Goal: Task Accomplishment & Management: Complete application form

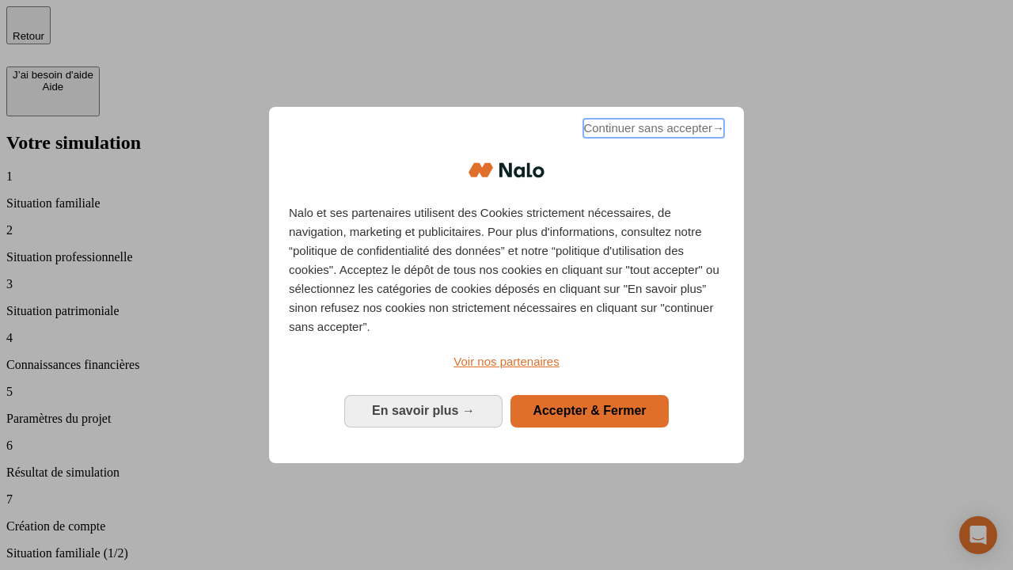
click at [652, 131] on span "Continuer sans accepter →" at bounding box center [654, 128] width 141 height 19
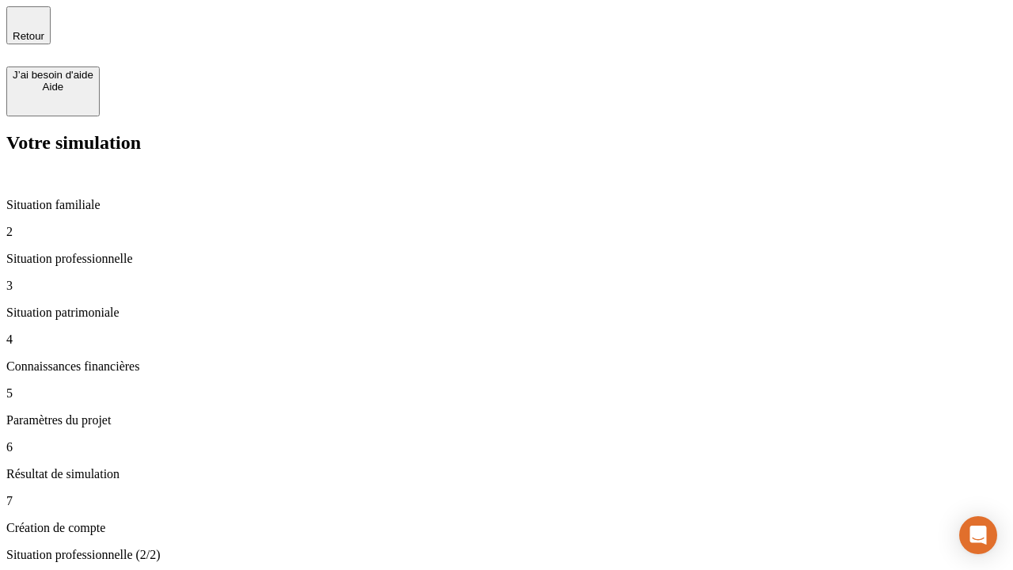
type input "30 000"
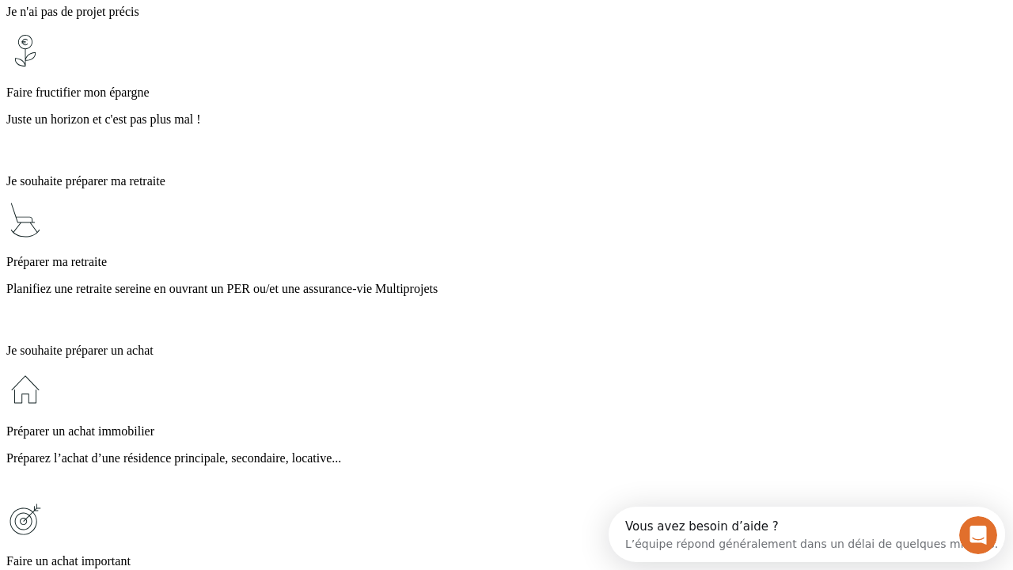
scroll to position [30, 0]
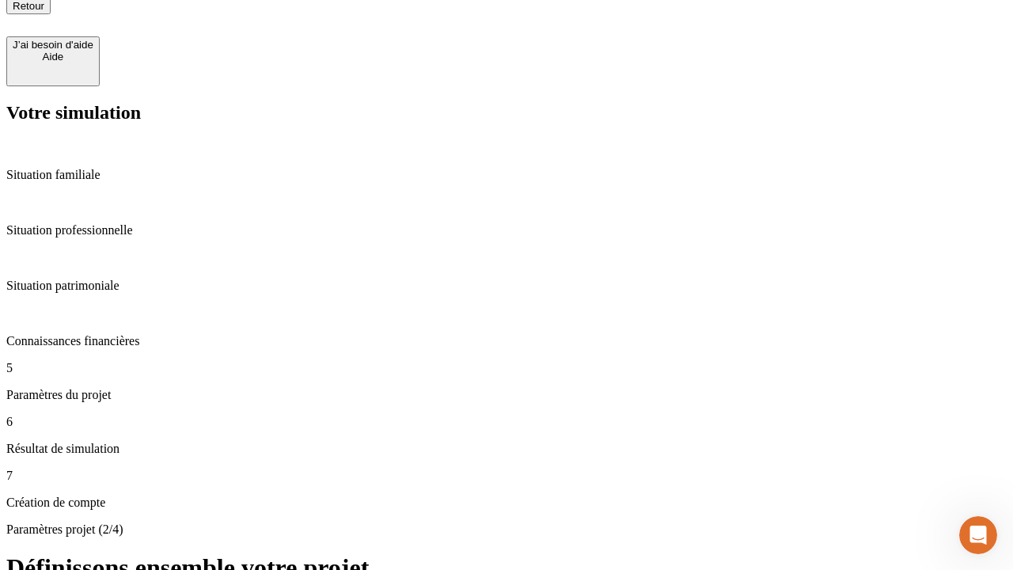
type input "25"
type input "1 000"
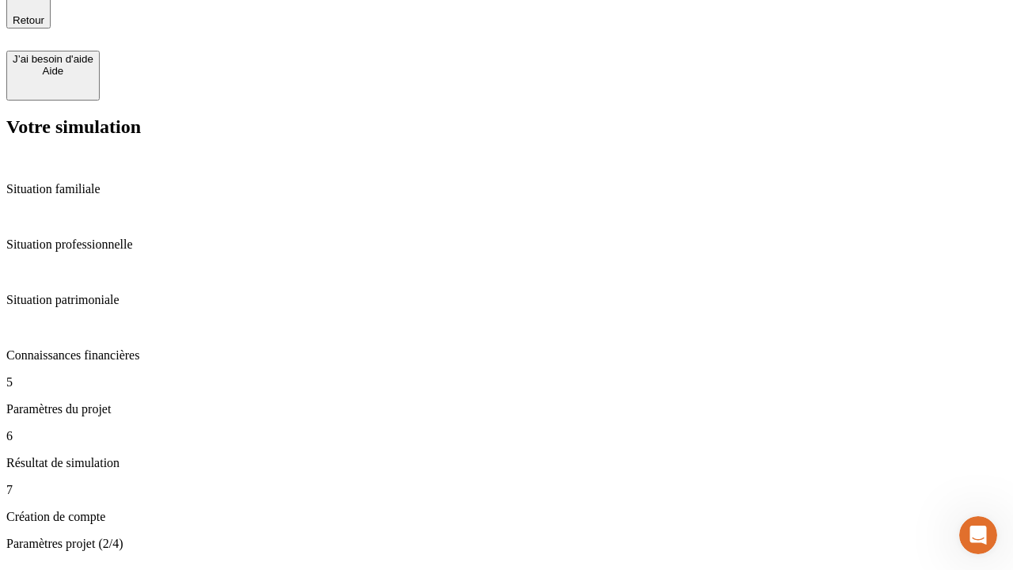
type input "640"
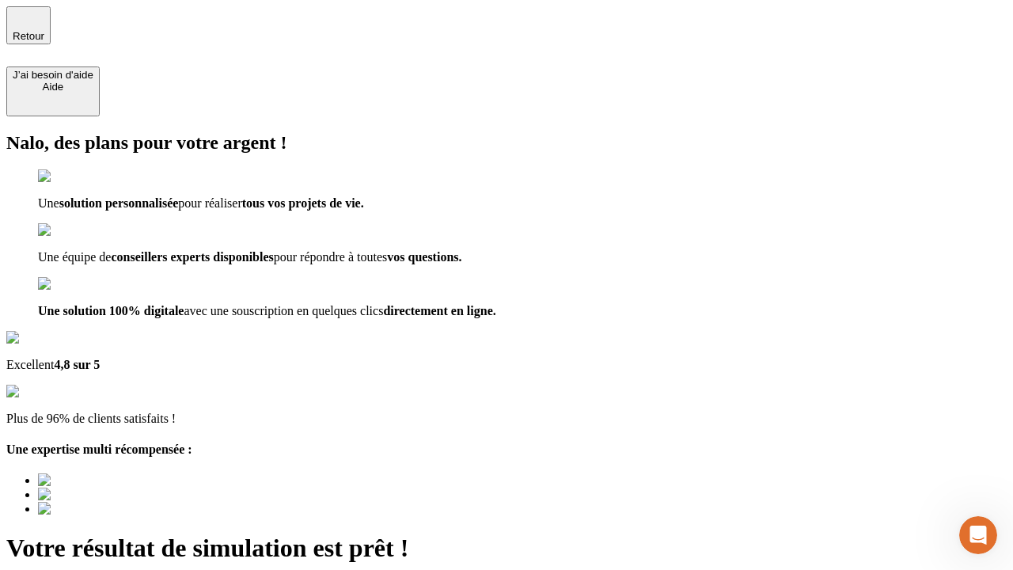
type input "[EMAIL_ADDRESS][PERSON_NAME][DOMAIN_NAME]"
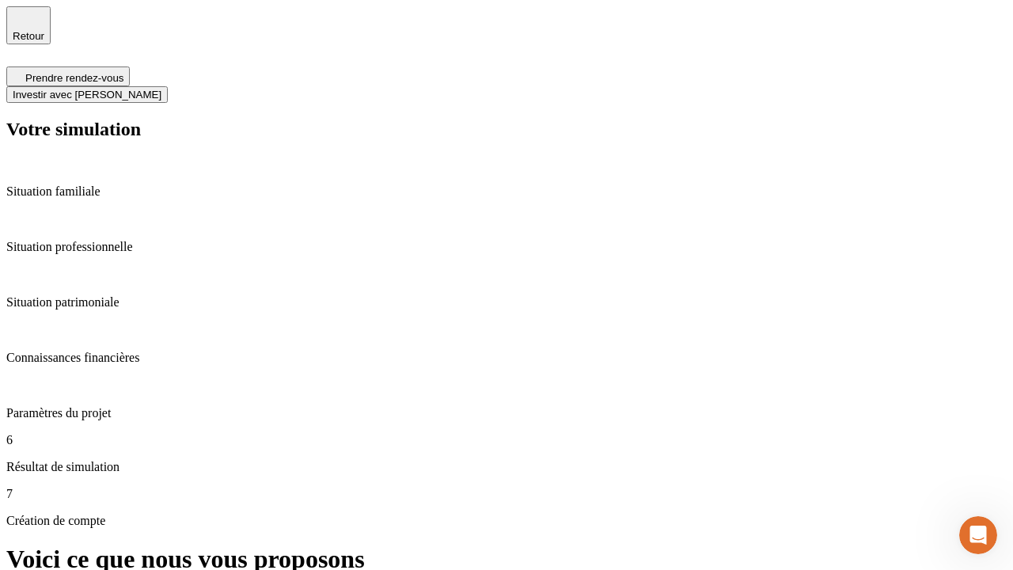
click at [162, 89] on span "Investir avec [PERSON_NAME]" at bounding box center [87, 95] width 149 height 12
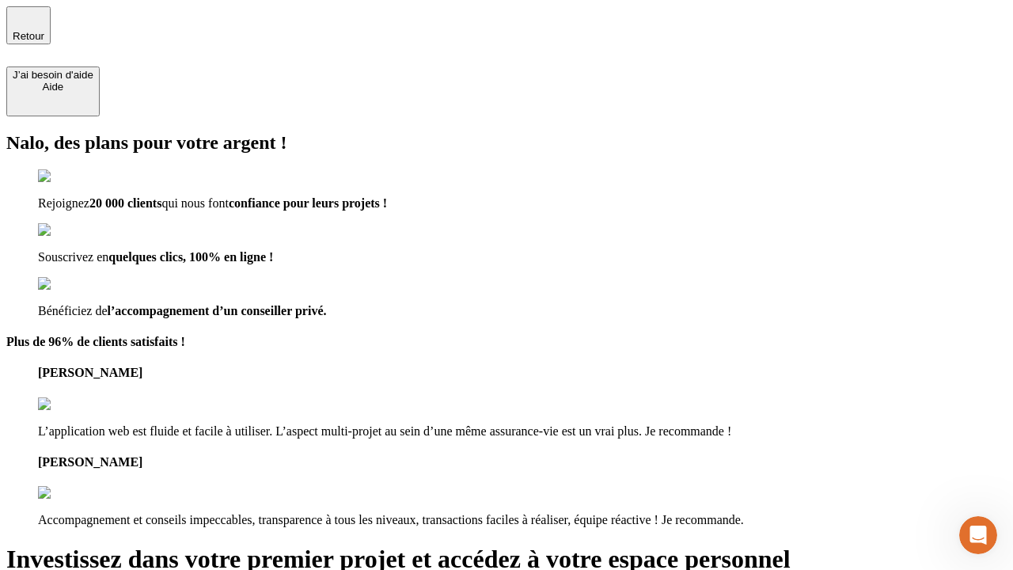
type input "[EMAIL_ADDRESS][PERSON_NAME][DOMAIN_NAME]"
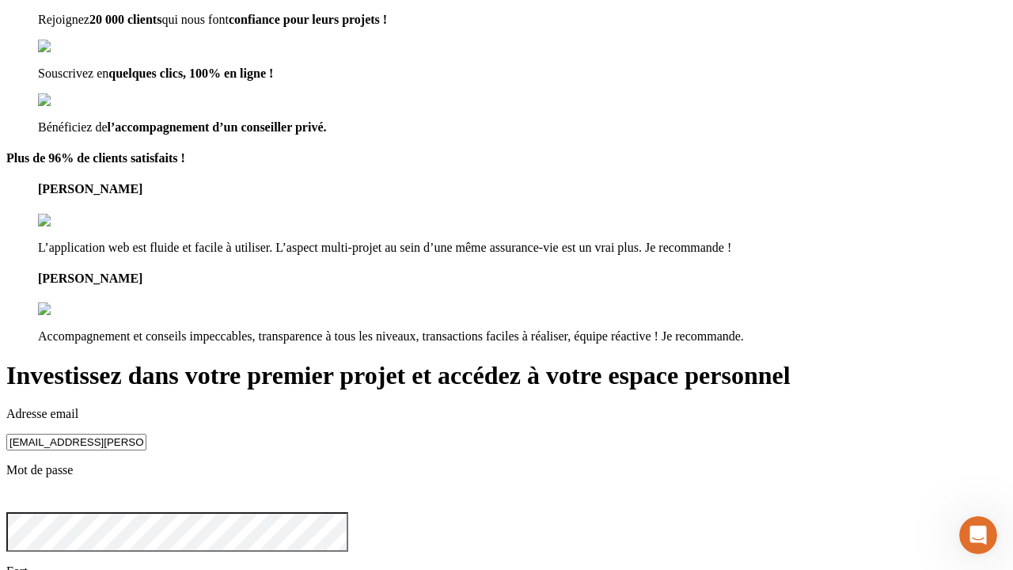
scroll to position [49, 0]
